Goal: Information Seeking & Learning: Stay updated

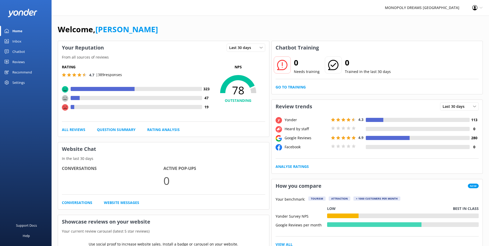
click at [19, 39] on div "Inbox" at bounding box center [16, 41] width 9 height 10
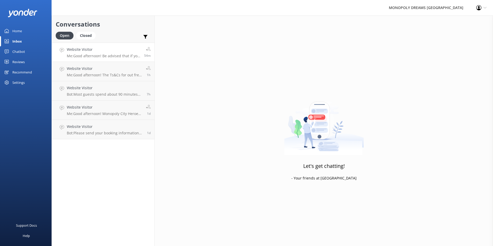
click at [104, 56] on p "Me: Good afternoon! Be advised that if you pre-purchase parking, we will not be…" at bounding box center [104, 56] width 74 height 5
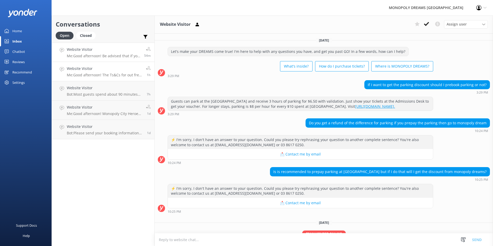
scroll to position [36, 0]
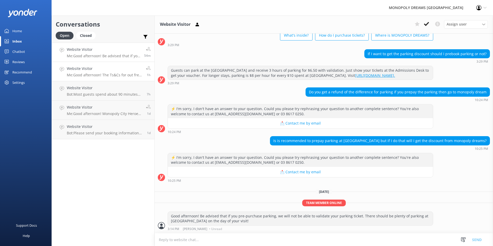
click at [111, 68] on h4 "Website Visitor" at bounding box center [104, 69] width 75 height 6
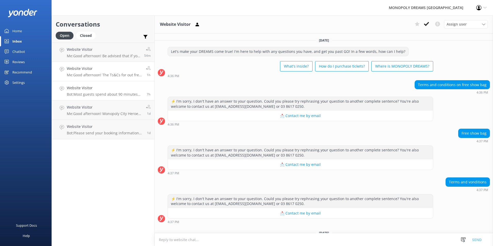
scroll to position [41, 0]
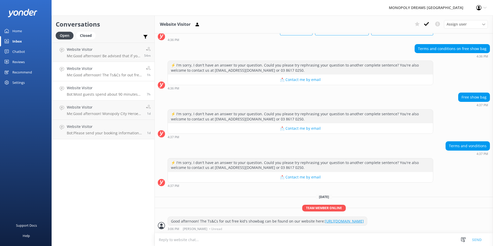
click at [110, 92] on div "Website Visitor Bot: Most guests spend about 90 minutes enjoying MONOPOLY DREAM…" at bounding box center [105, 90] width 76 height 11
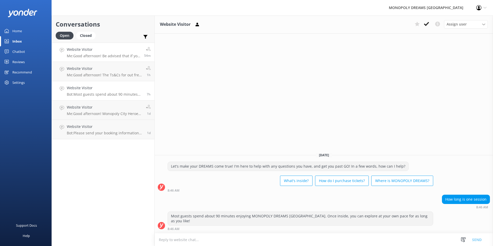
click at [110, 51] on h4 "Website Visitor" at bounding box center [104, 50] width 74 height 6
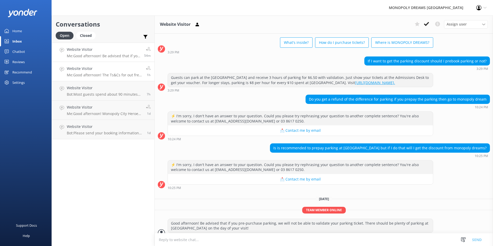
click at [110, 70] on h4 "Website Visitor" at bounding box center [104, 69] width 75 height 6
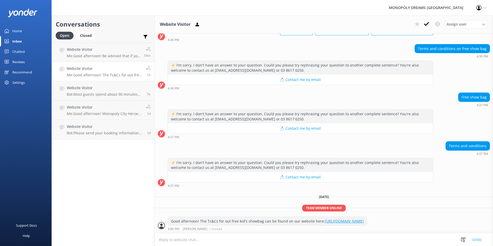
scroll to position [41, 0]
click at [82, 56] on p "Me: Good afternoon! Be advised that if you pre-purchase parking, we will not be…" at bounding box center [104, 56] width 74 height 5
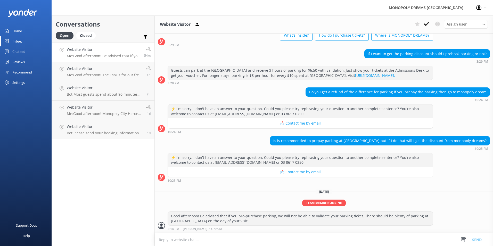
scroll to position [36, 0]
click at [30, 52] on link "Chatbot" at bounding box center [26, 51] width 52 height 10
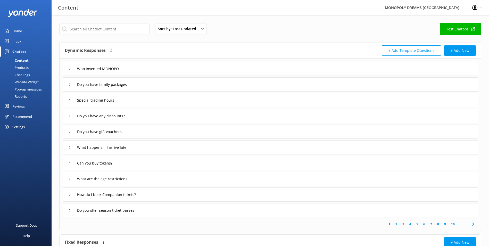
click at [28, 40] on link "Inbox" at bounding box center [26, 41] width 52 height 10
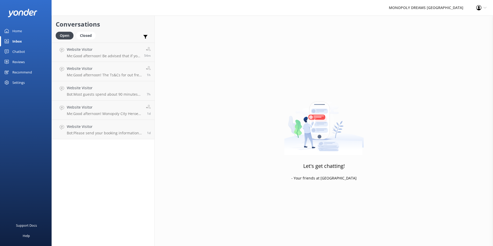
click at [23, 31] on link "Home" at bounding box center [26, 31] width 52 height 10
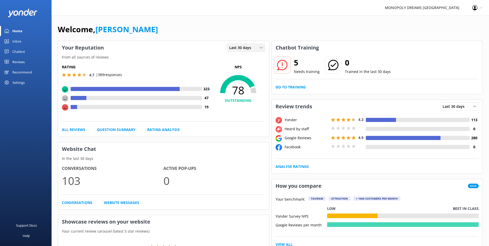
click at [249, 47] on span "Last 30 days" at bounding box center [241, 48] width 25 height 6
click at [243, 60] on div "Last 7 days" at bounding box center [238, 58] width 17 height 5
click at [247, 49] on span "Last 7 days" at bounding box center [240, 48] width 23 height 6
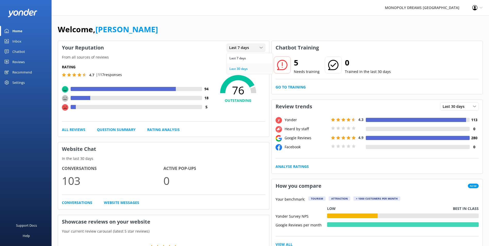
click at [244, 69] on div "Last 30 days" at bounding box center [239, 68] width 18 height 5
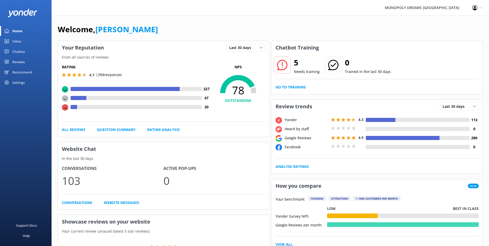
click at [22, 40] on link "Inbox" at bounding box center [26, 41] width 52 height 10
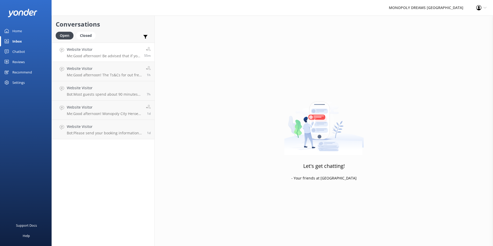
click at [102, 59] on link "Website Visitor Me: Good afternoon! Be advised that if you pre-purchase parking…" at bounding box center [103, 52] width 103 height 19
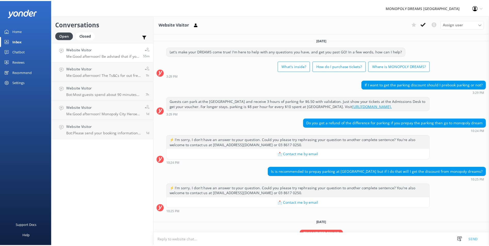
scroll to position [36, 0]
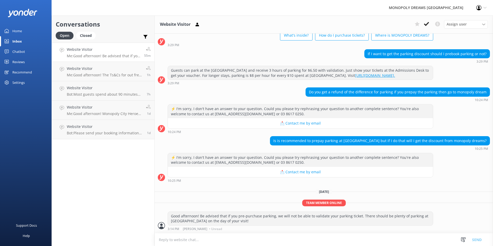
click at [23, 61] on div "Reviews" at bounding box center [18, 62] width 12 height 10
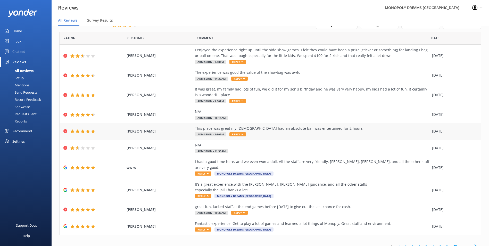
scroll to position [10, 0]
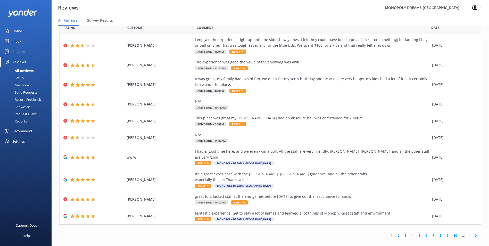
click at [396, 233] on link "2" at bounding box center [398, 235] width 7 height 5
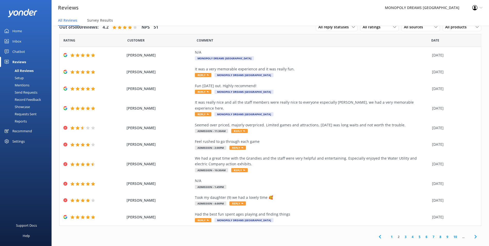
click at [402, 234] on link "3" at bounding box center [405, 236] width 7 height 5
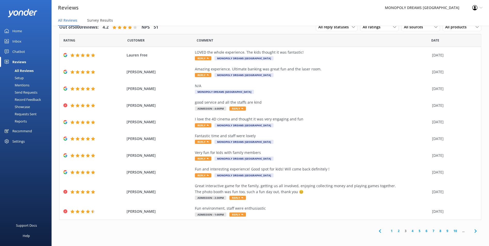
click at [409, 231] on link "4" at bounding box center [412, 231] width 7 height 5
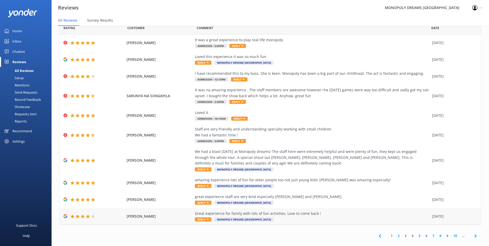
scroll to position [18, 0]
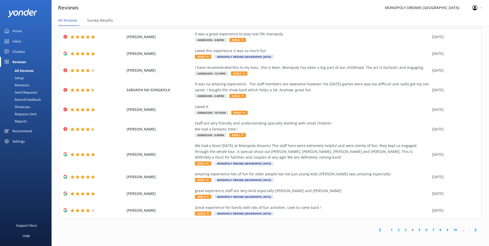
click at [416, 231] on link "5" at bounding box center [419, 230] width 7 height 5
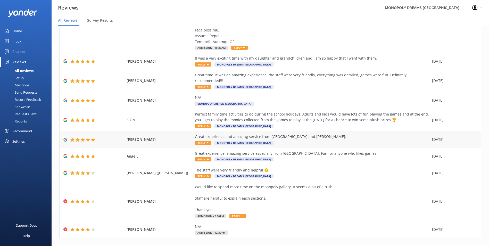
scroll to position [302, 0]
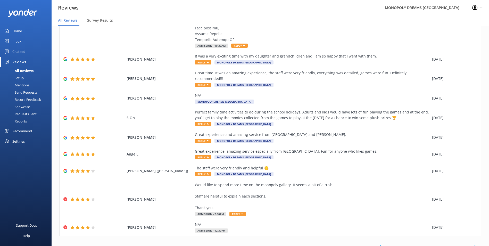
click at [423, 245] on link "6" at bounding box center [426, 247] width 7 height 5
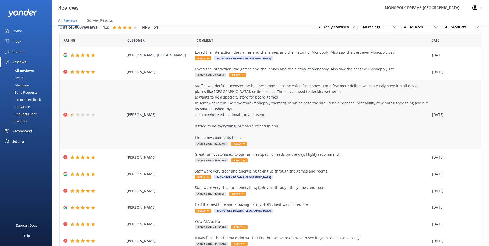
scroll to position [47, 0]
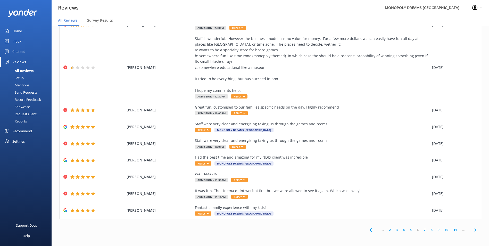
click at [475, 230] on use at bounding box center [476, 229] width 2 height 3
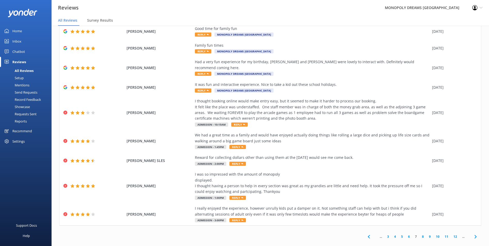
scroll to position [42, 0]
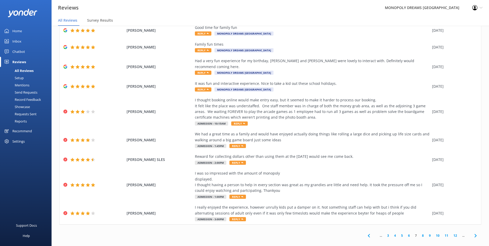
click at [475, 234] on use at bounding box center [476, 235] width 2 height 3
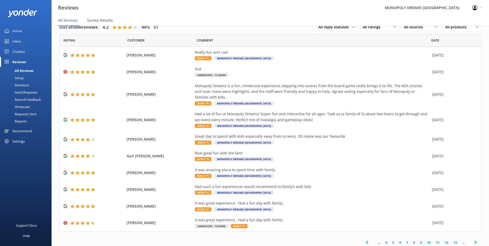
click at [475, 242] on use at bounding box center [476, 242] width 2 height 3
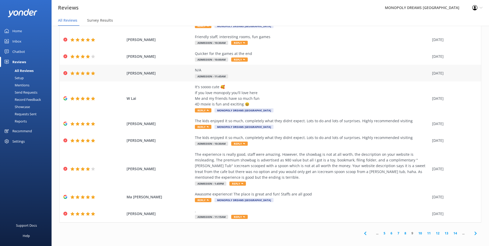
scroll to position [36, 0]
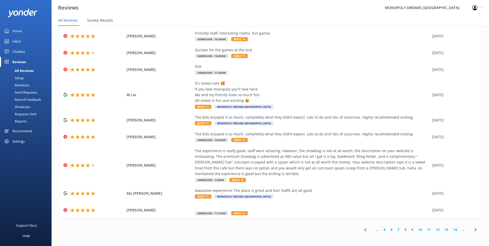
click at [473, 228] on icon at bounding box center [476, 230] width 6 height 6
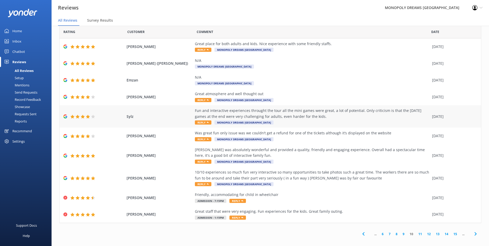
scroll to position [13, 0]
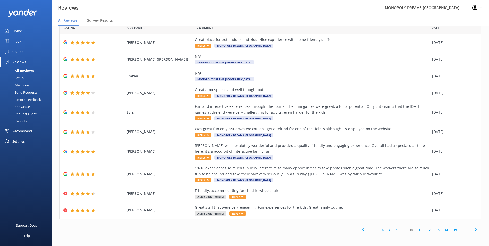
click at [473, 228] on icon at bounding box center [476, 230] width 6 height 6
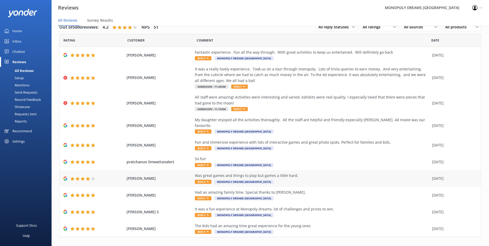
scroll to position [13, 0]
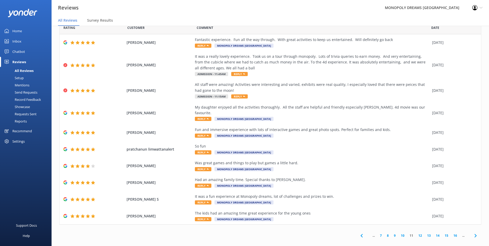
click at [473, 233] on icon at bounding box center [476, 236] width 6 height 6
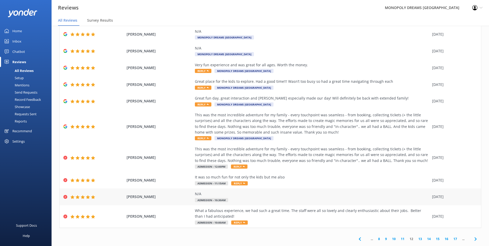
scroll to position [30, 0]
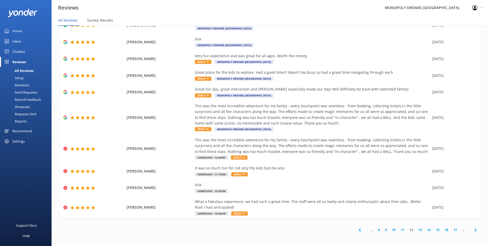
click at [475, 230] on span at bounding box center [476, 230] width 12 height 12
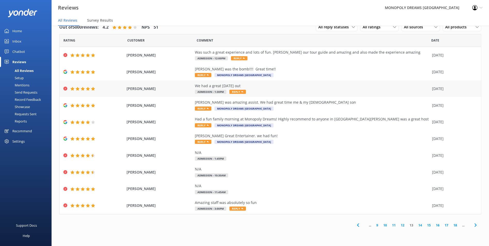
scroll to position [1, 0]
click at [473, 228] on icon at bounding box center [476, 225] width 6 height 6
